Goal: Task Accomplishment & Management: Manage account settings

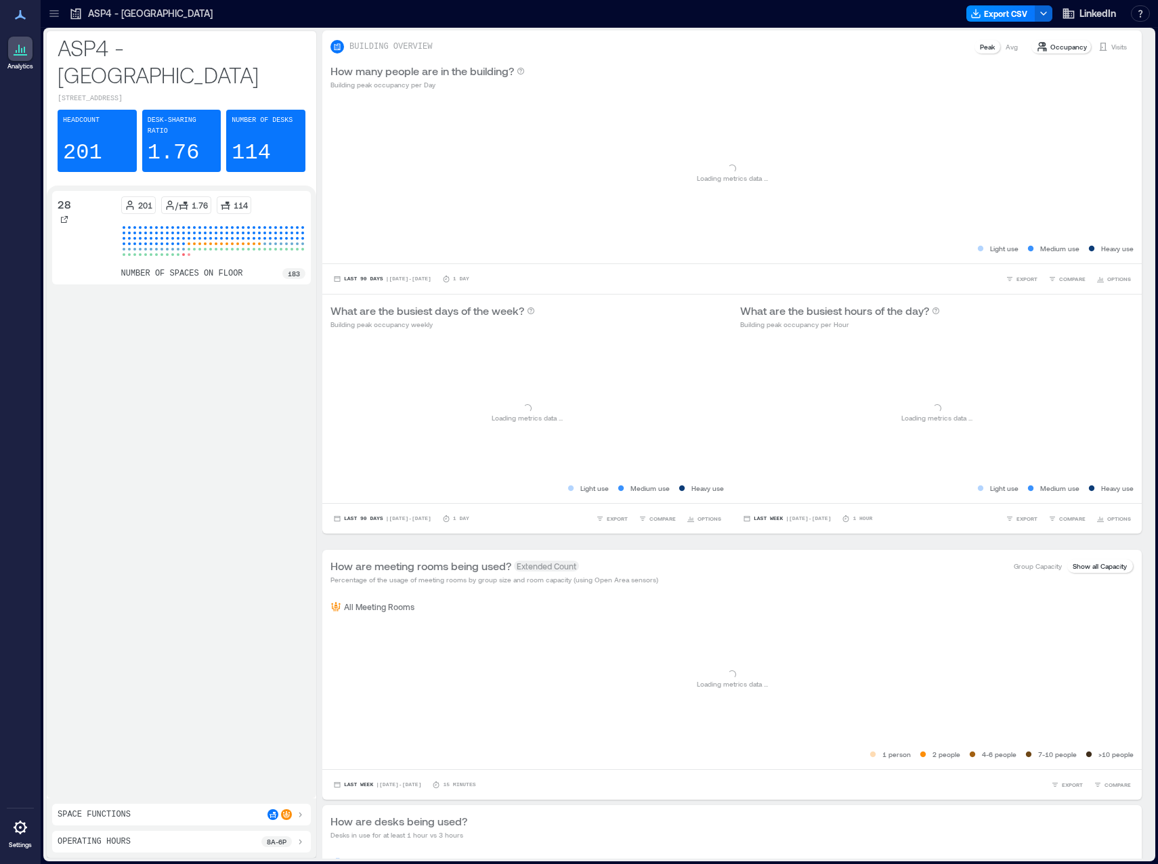
click at [24, 830] on icon at bounding box center [21, 828] width 14 height 14
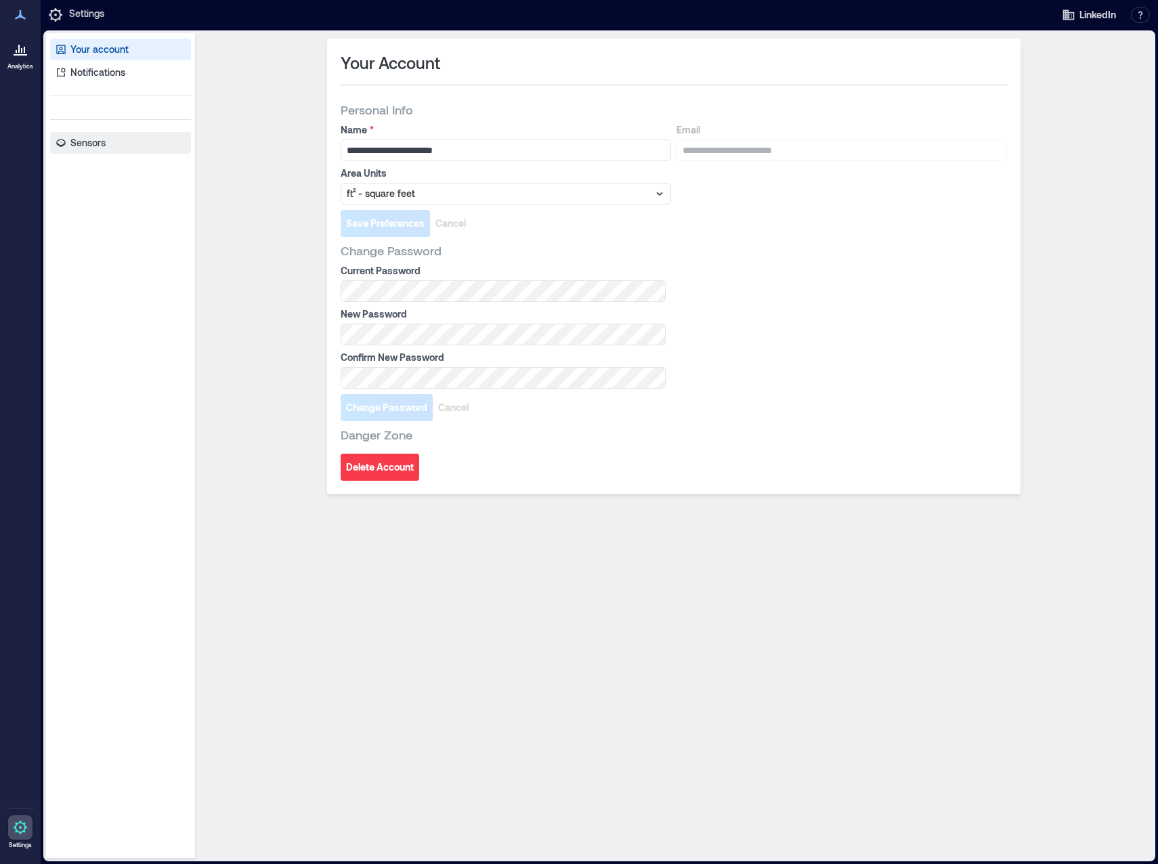
click at [96, 141] on p "Sensors" at bounding box center [87, 143] width 35 height 14
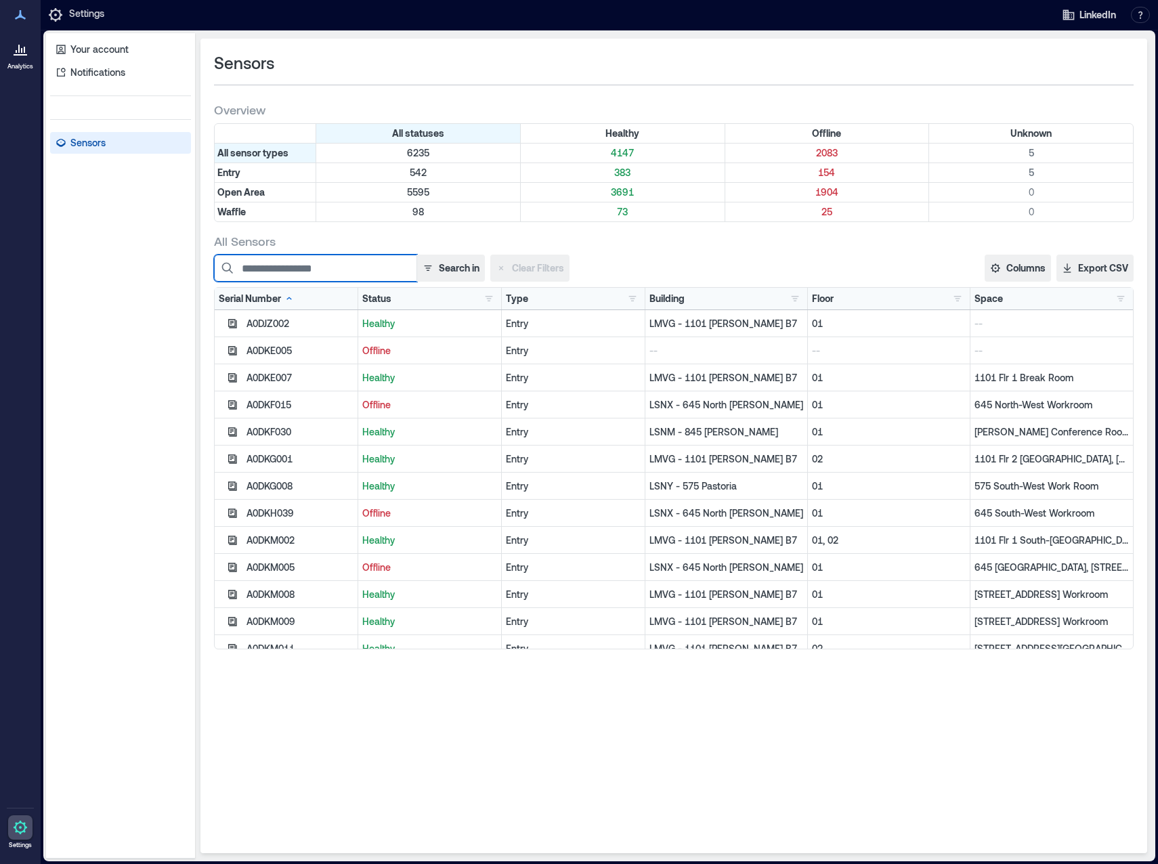
click at [362, 265] on input at bounding box center [315, 268] width 203 height 27
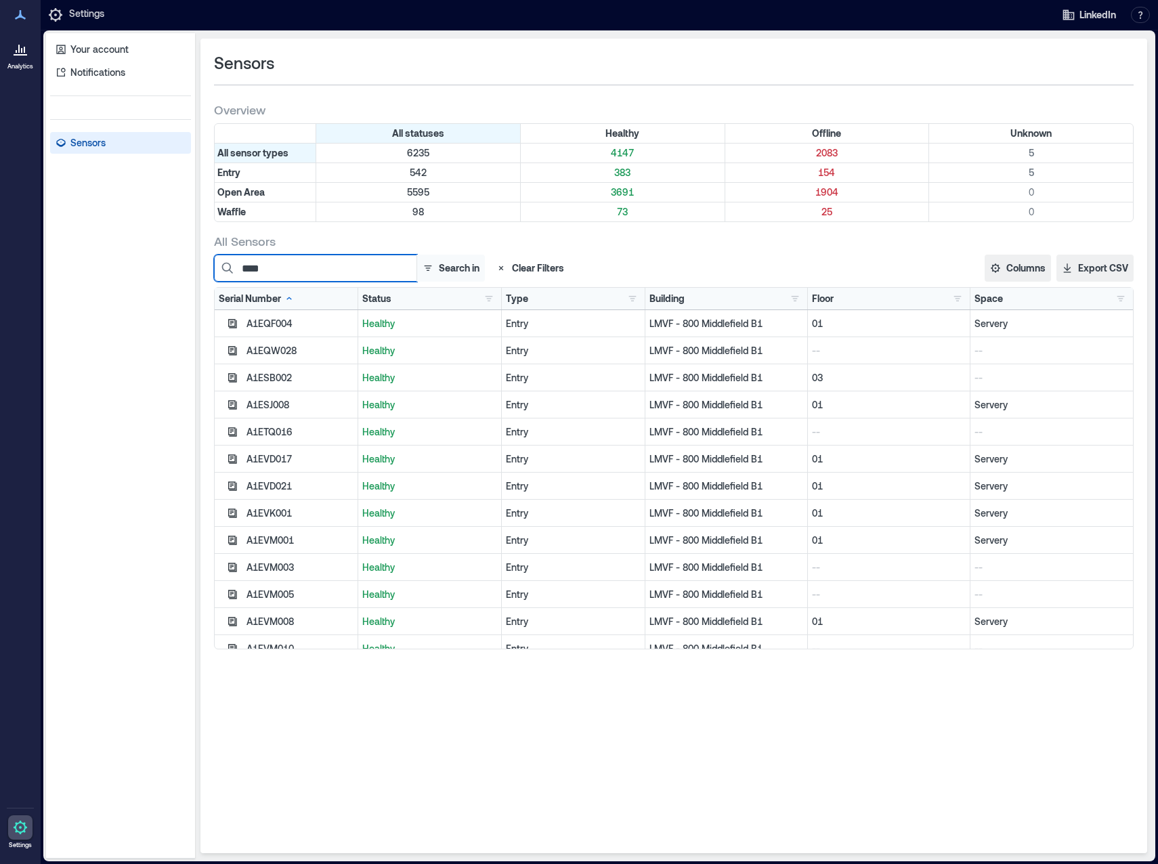
type input "****"
click at [473, 271] on button "Search in" at bounding box center [450, 268] width 68 height 27
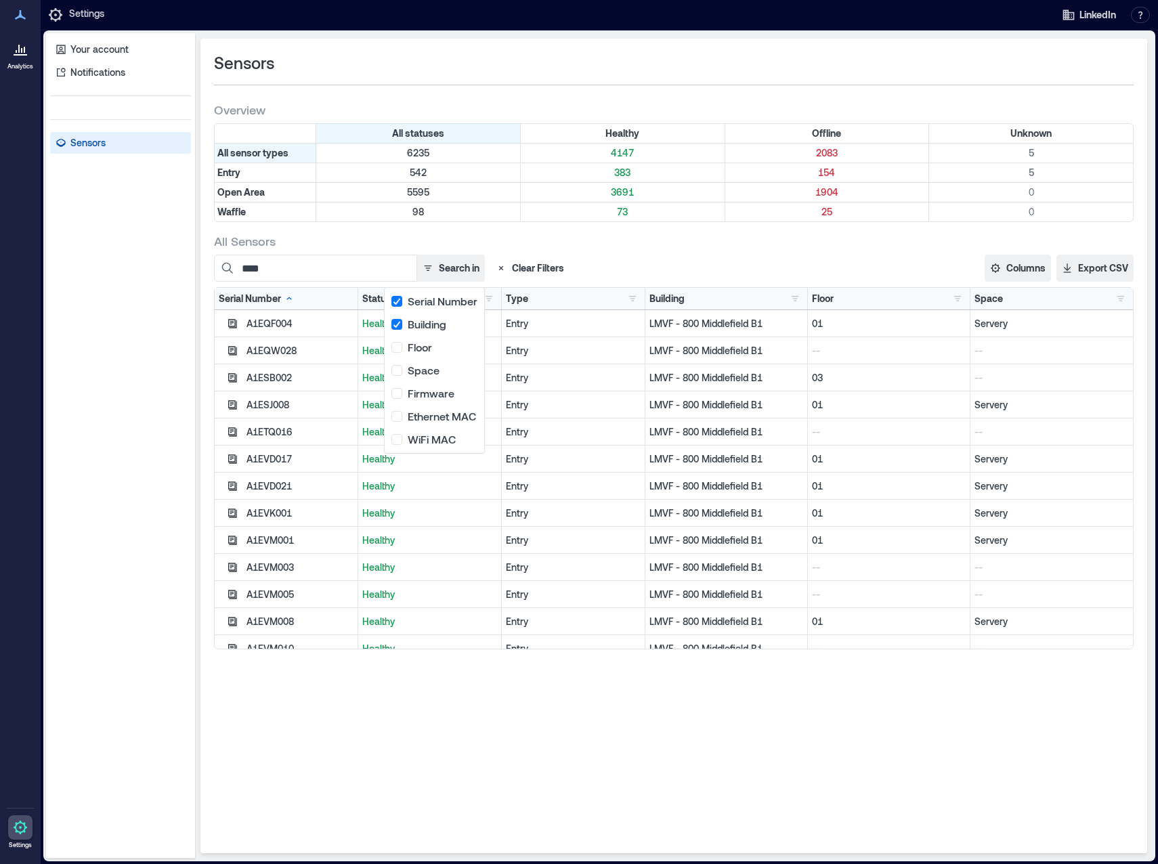
click at [641, 257] on div "**** Search in Clear Filters" at bounding box center [485, 268] width 542 height 27
click at [484, 299] on button "button" at bounding box center [489, 299] width 16 height 14
click at [496, 343] on div "Offline 2083" at bounding box center [535, 348] width 95 height 14
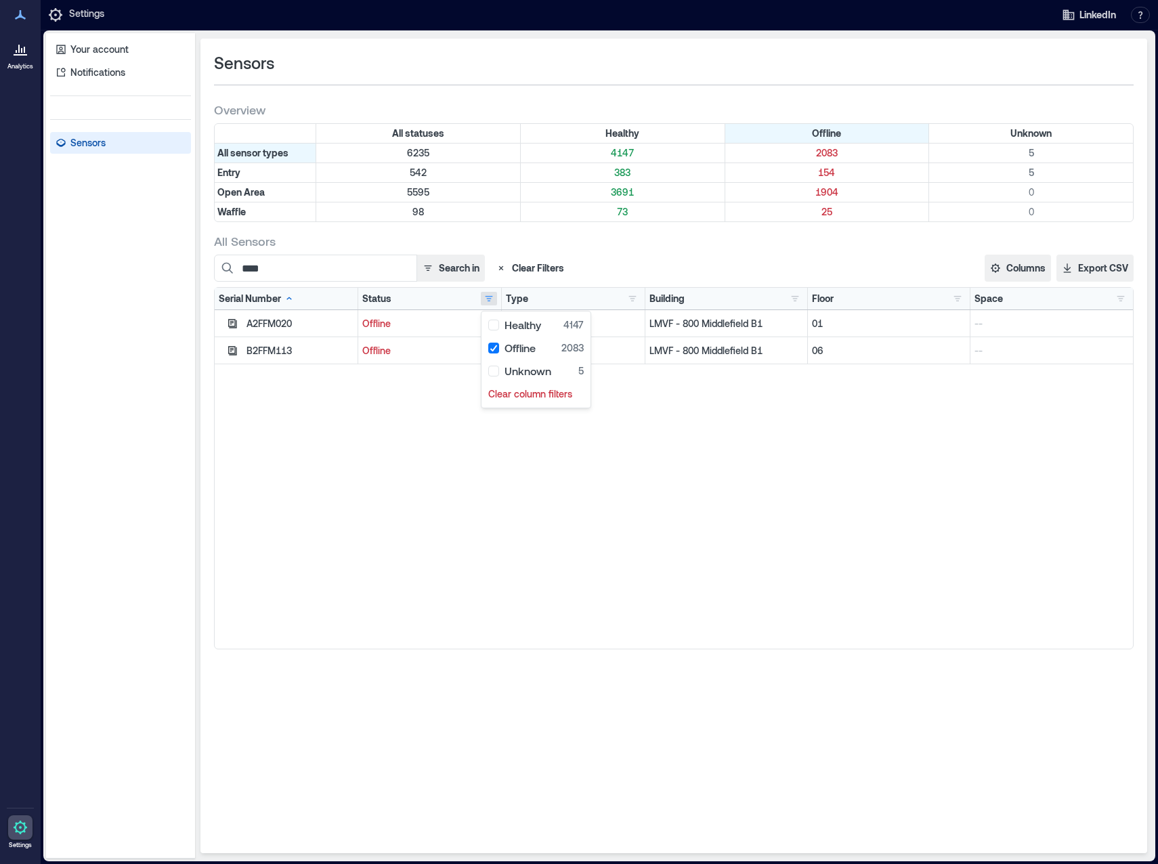
click at [420, 438] on div "A2FFM020 Offline Open Area LMVF - 800 [GEOGRAPHIC_DATA] B1 01 -- B2FFM113 Offli…" at bounding box center [674, 479] width 918 height 339
click at [492, 297] on button "button" at bounding box center [489, 299] width 16 height 14
click at [565, 516] on div "A2FFM020 Offline Open Area LMVF - 800 [GEOGRAPHIC_DATA] B1 01 -- B2FFM113 Offli…" at bounding box center [674, 479] width 918 height 339
click at [488, 299] on button "button" at bounding box center [489, 299] width 16 height 14
click at [492, 326] on div "Healthy 4147" at bounding box center [535, 325] width 95 height 14
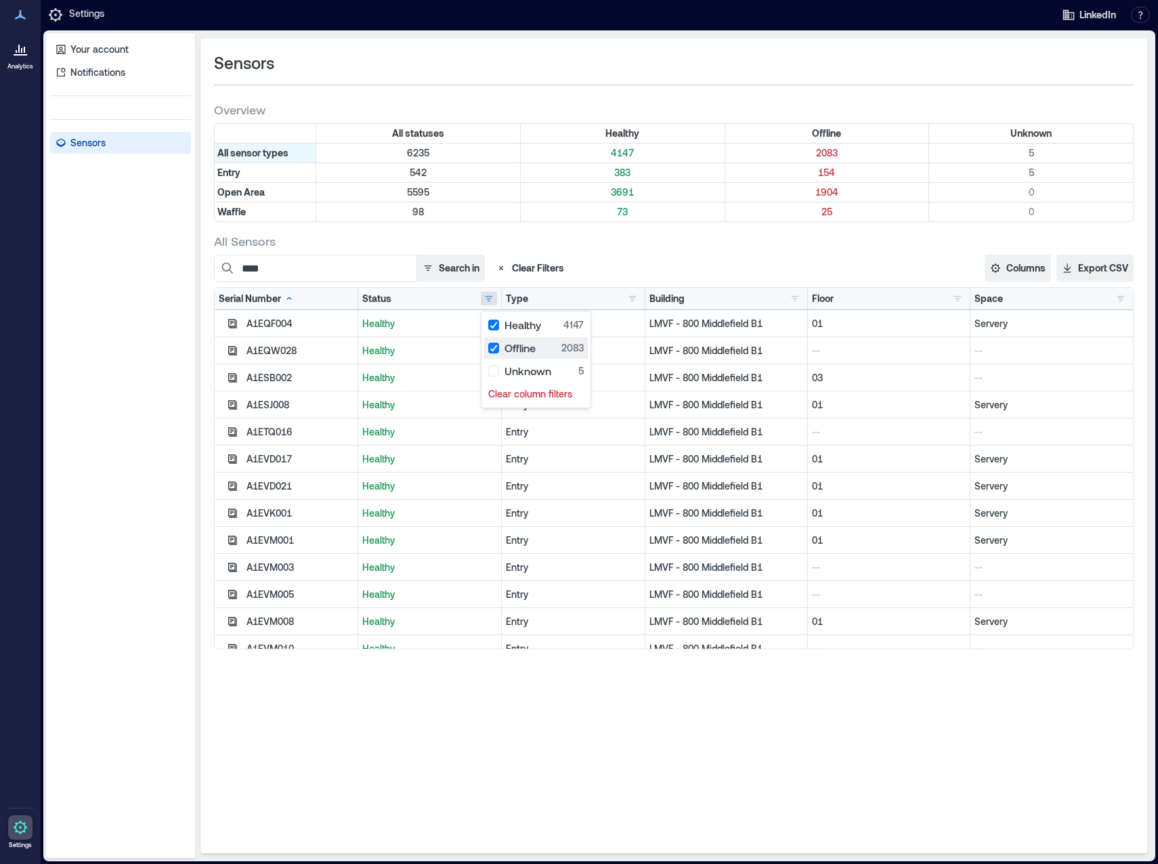
click at [494, 345] on div "Offline 2083" at bounding box center [535, 348] width 95 height 14
click at [733, 245] on div "All Sensors" at bounding box center [673, 241] width 919 height 16
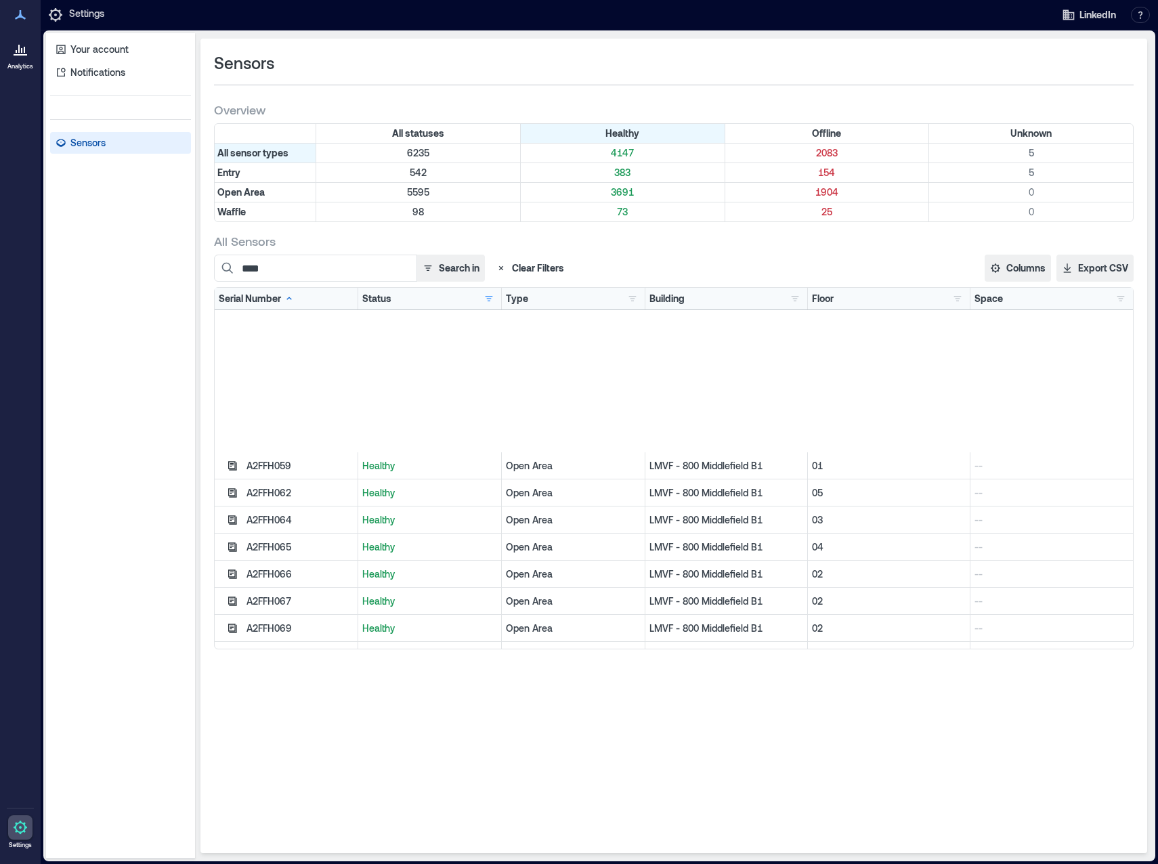
scroll to position [5213, 0]
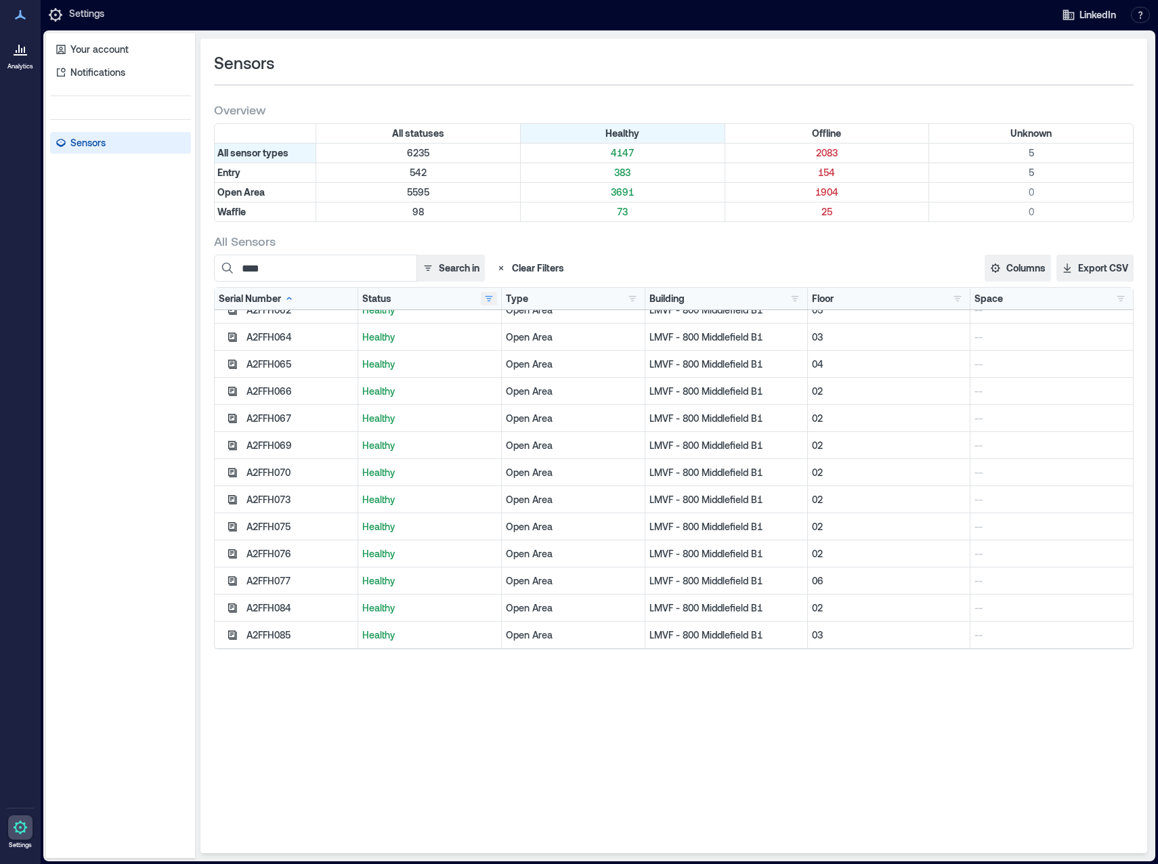
click at [488, 296] on button "button" at bounding box center [489, 299] width 16 height 14
click at [494, 348] on div "Offline 2083" at bounding box center [535, 348] width 95 height 14
click at [492, 324] on div "Healthy 4147" at bounding box center [535, 325] width 95 height 14
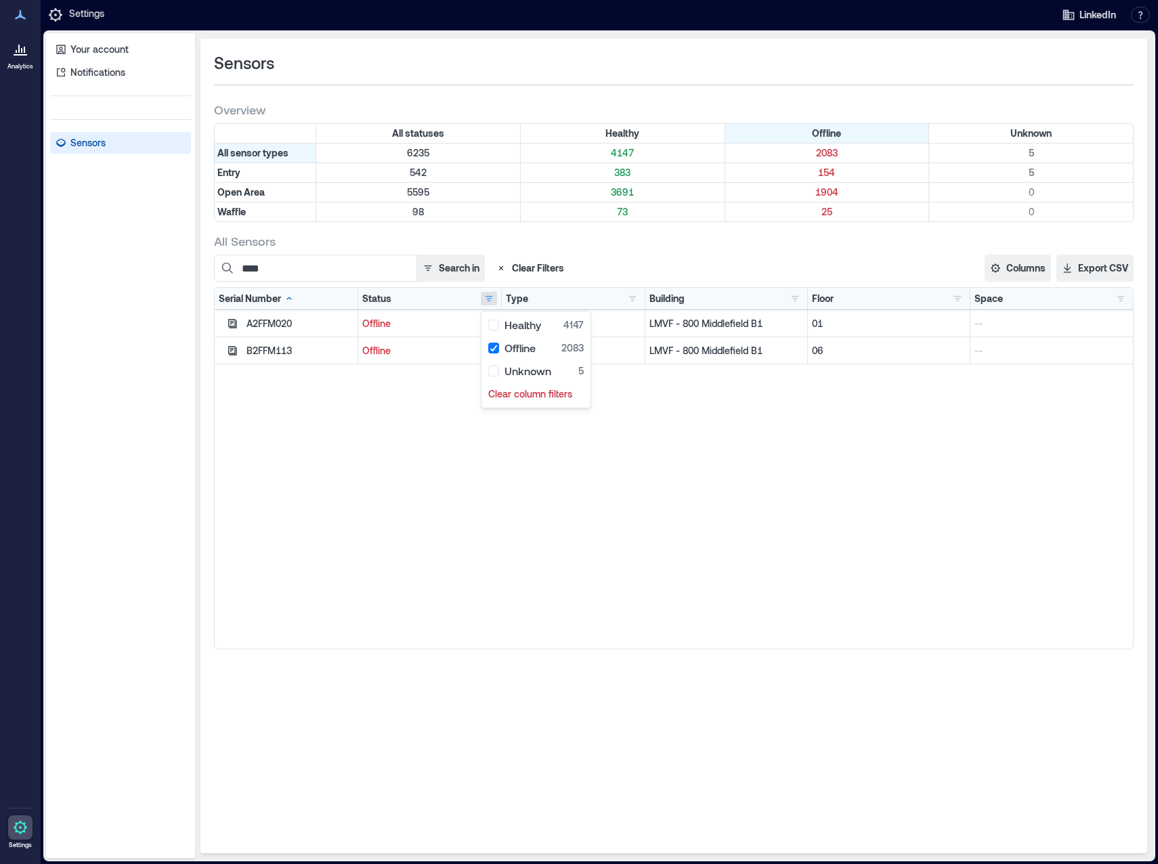
scroll to position [0, 0]
click at [510, 581] on div "A2FFM020 Offline Open Area LMVF - 800 [GEOGRAPHIC_DATA] B1 01 -- B2FFM113 Offli…" at bounding box center [674, 479] width 918 height 339
